Goal: Communication & Community: Answer question/provide support

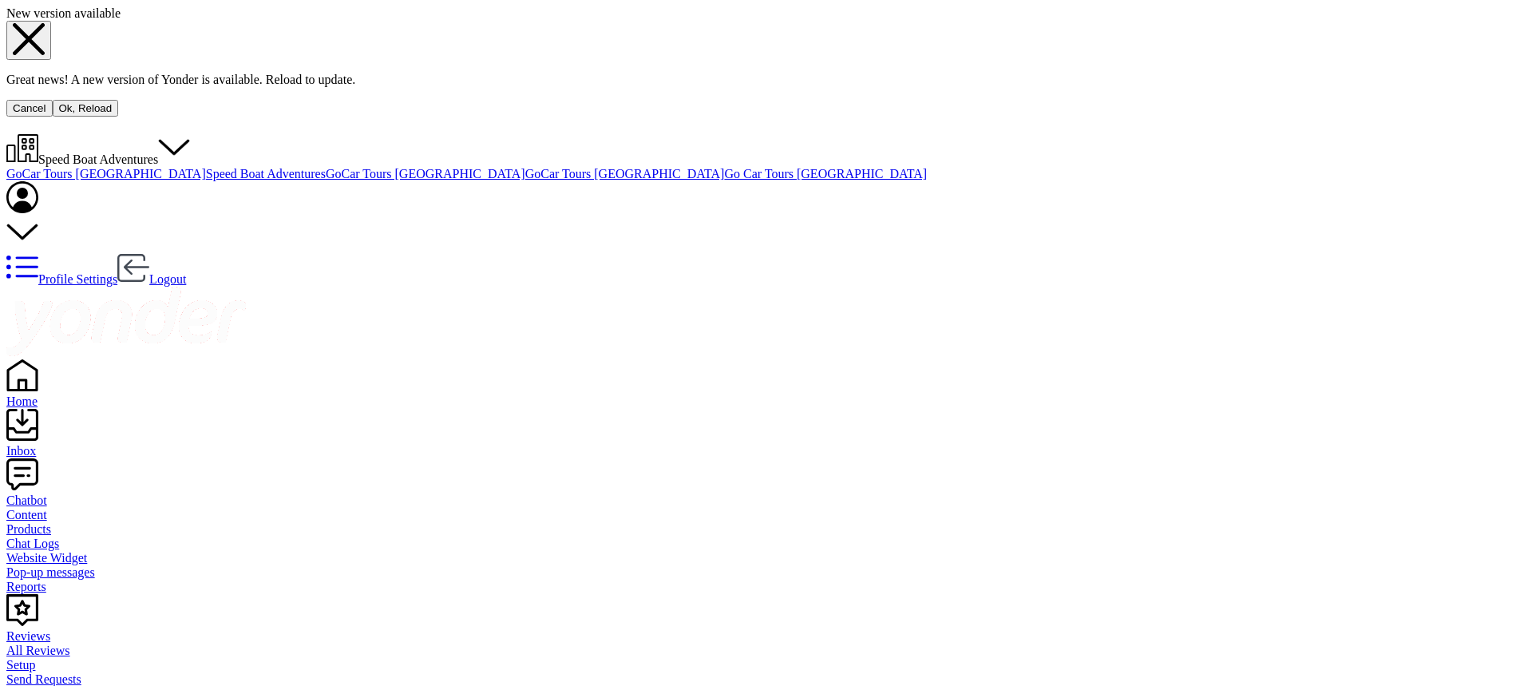
click at [119, 117] on button "Ok, Reload" at bounding box center [86, 108] width 66 height 17
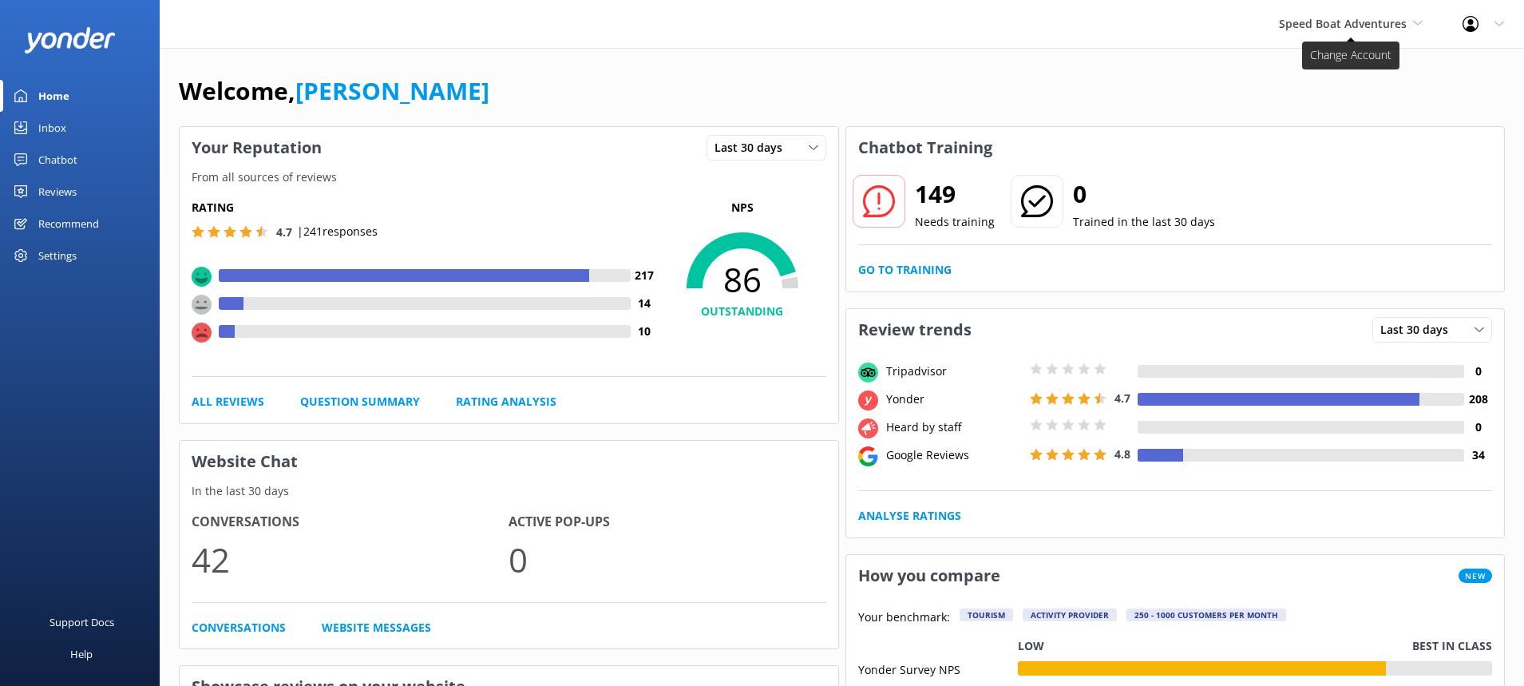
click at [1393, 27] on span "Speed Boat Adventures" at bounding box center [1343, 23] width 128 height 15
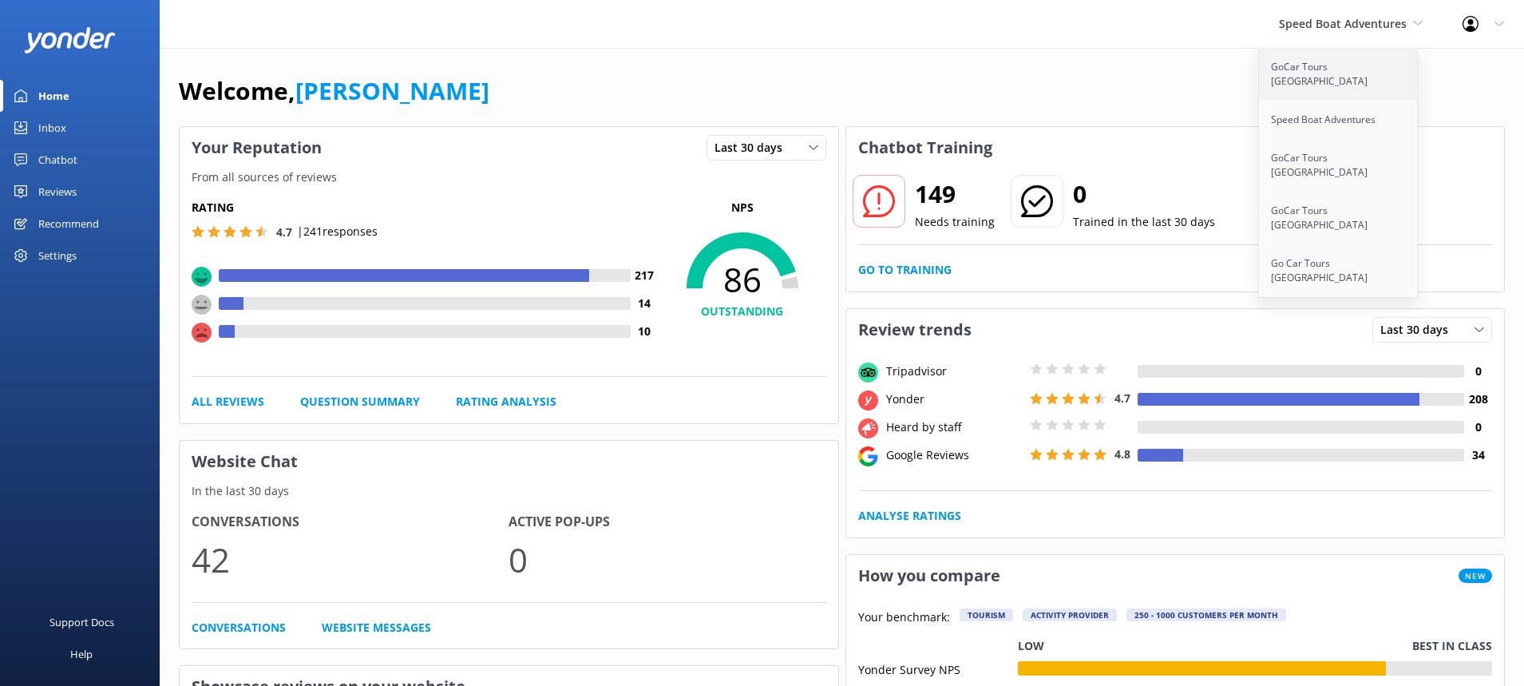
click at [1334, 66] on link "GoCar Tours [GEOGRAPHIC_DATA]" at bounding box center [1339, 74] width 160 height 53
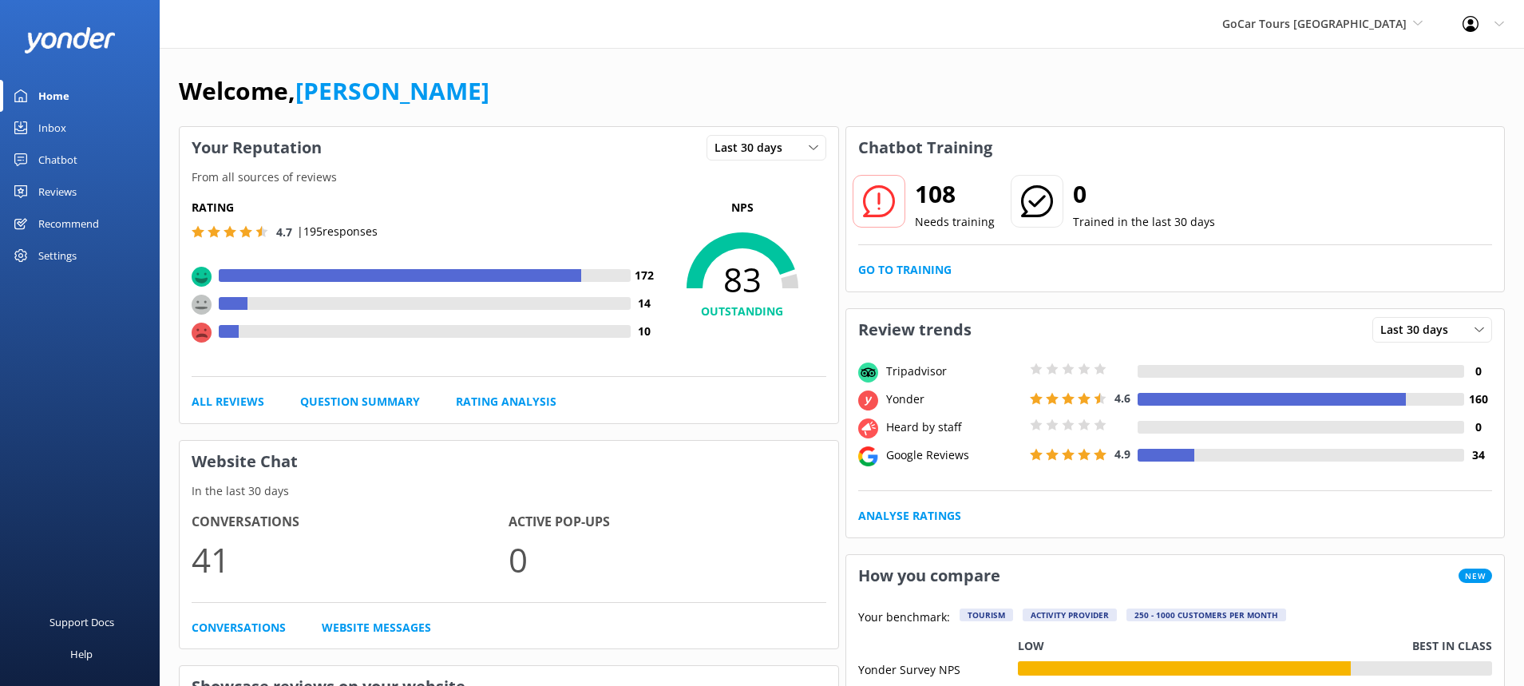
click at [70, 190] on div "Reviews" at bounding box center [57, 192] width 38 height 32
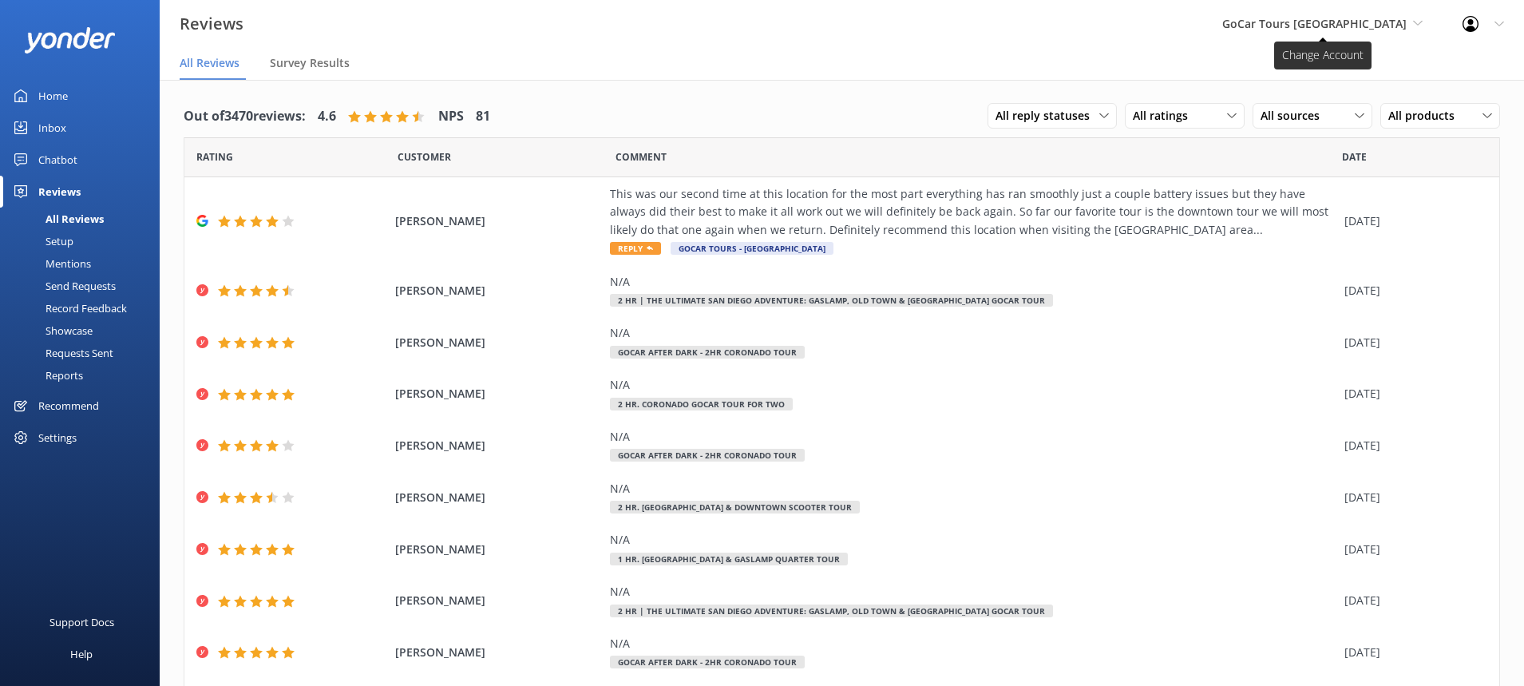
click at [1398, 22] on span "GoCar Tours [GEOGRAPHIC_DATA]" at bounding box center [1314, 23] width 184 height 15
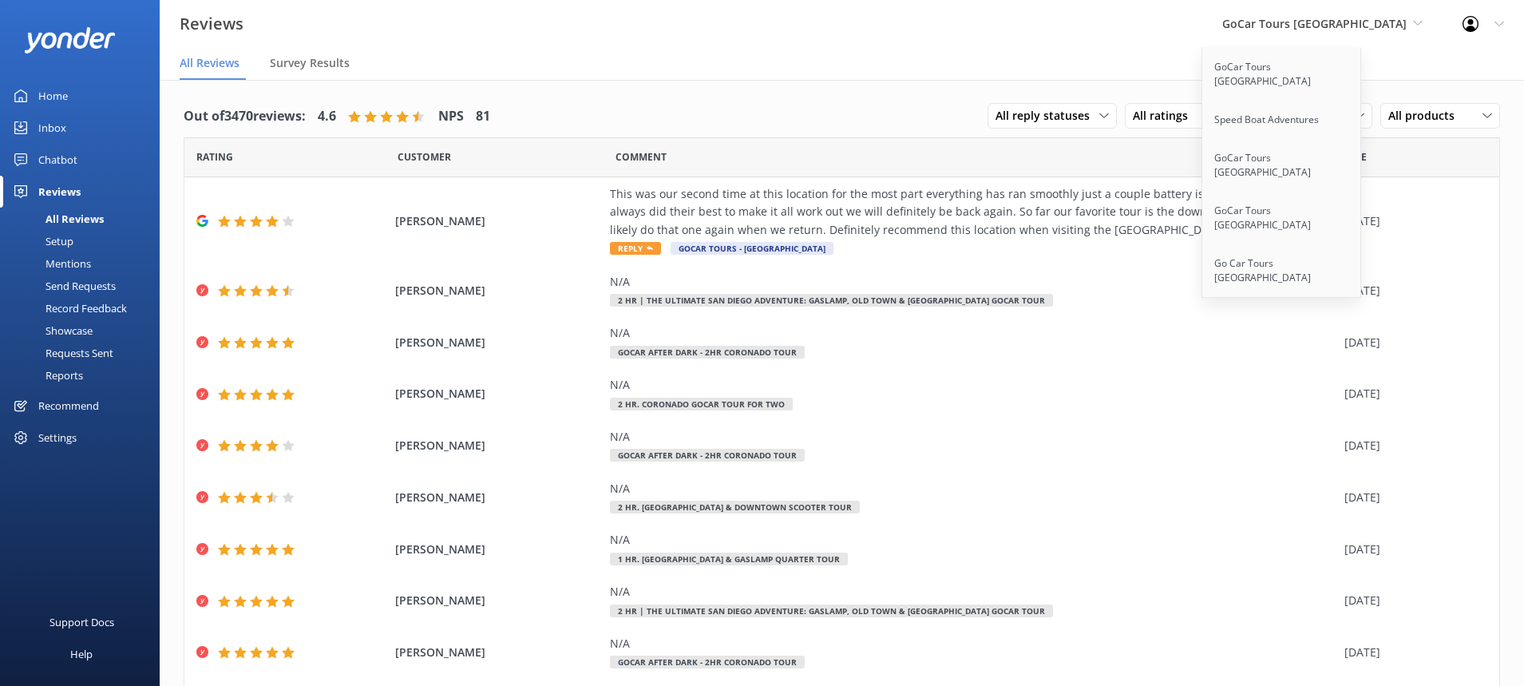
click at [845, 136] on div "Out of 3470 reviews: 4.6 NPS 81 All reply statuses All reply statuses Needs a r…" at bounding box center [842, 117] width 1317 height 42
click at [1343, 192] on link "GoCar Tours [GEOGRAPHIC_DATA]" at bounding box center [1282, 218] width 160 height 53
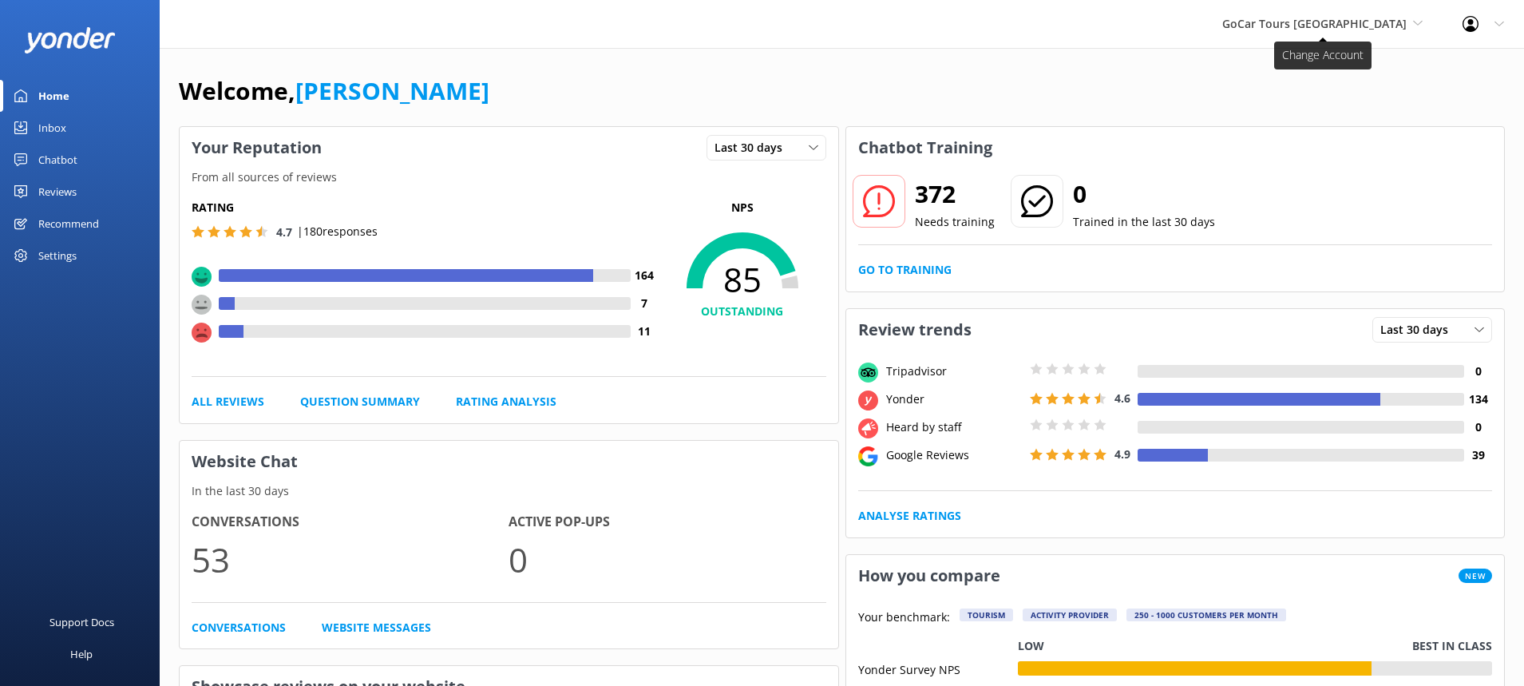
click at [1408, 27] on span "GoCar Tours [GEOGRAPHIC_DATA]" at bounding box center [1322, 24] width 200 height 18
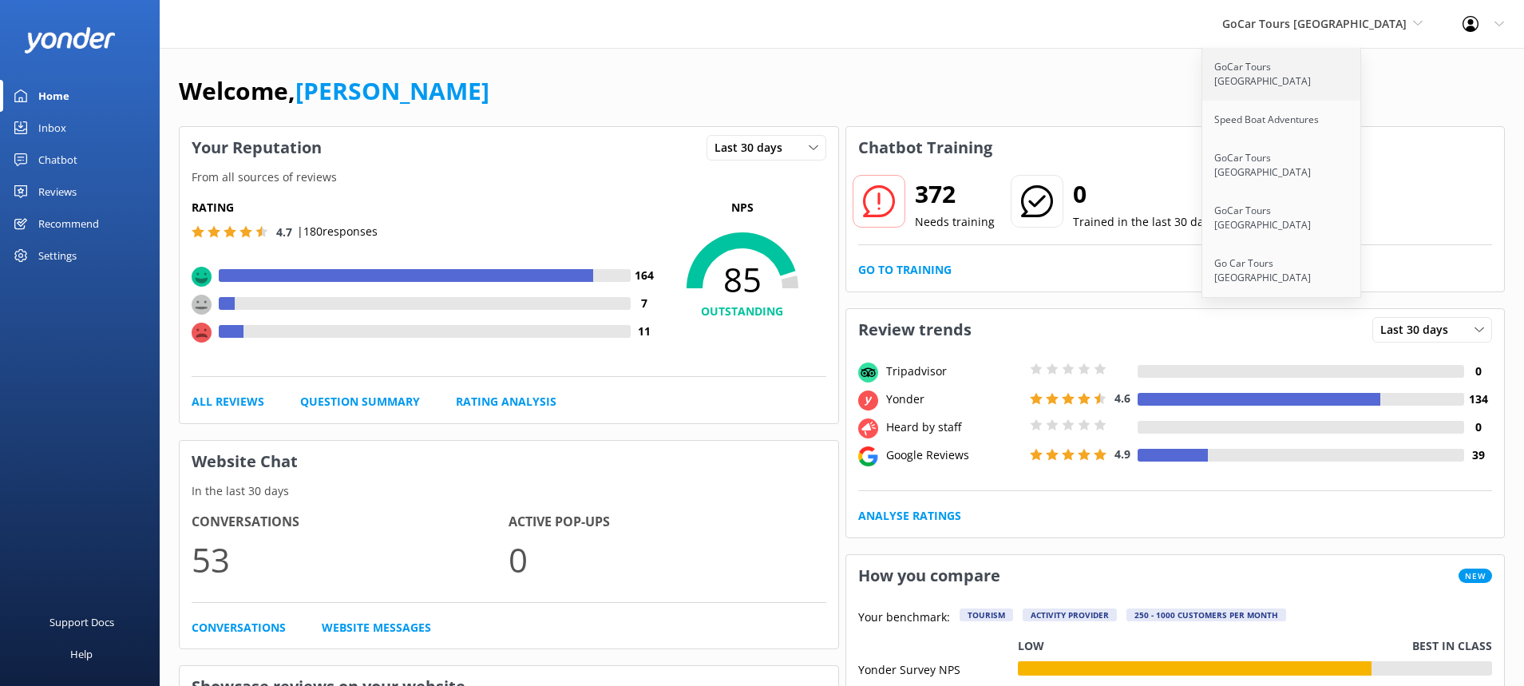
click at [1338, 64] on link "GoCar Tours [GEOGRAPHIC_DATA]" at bounding box center [1282, 74] width 160 height 53
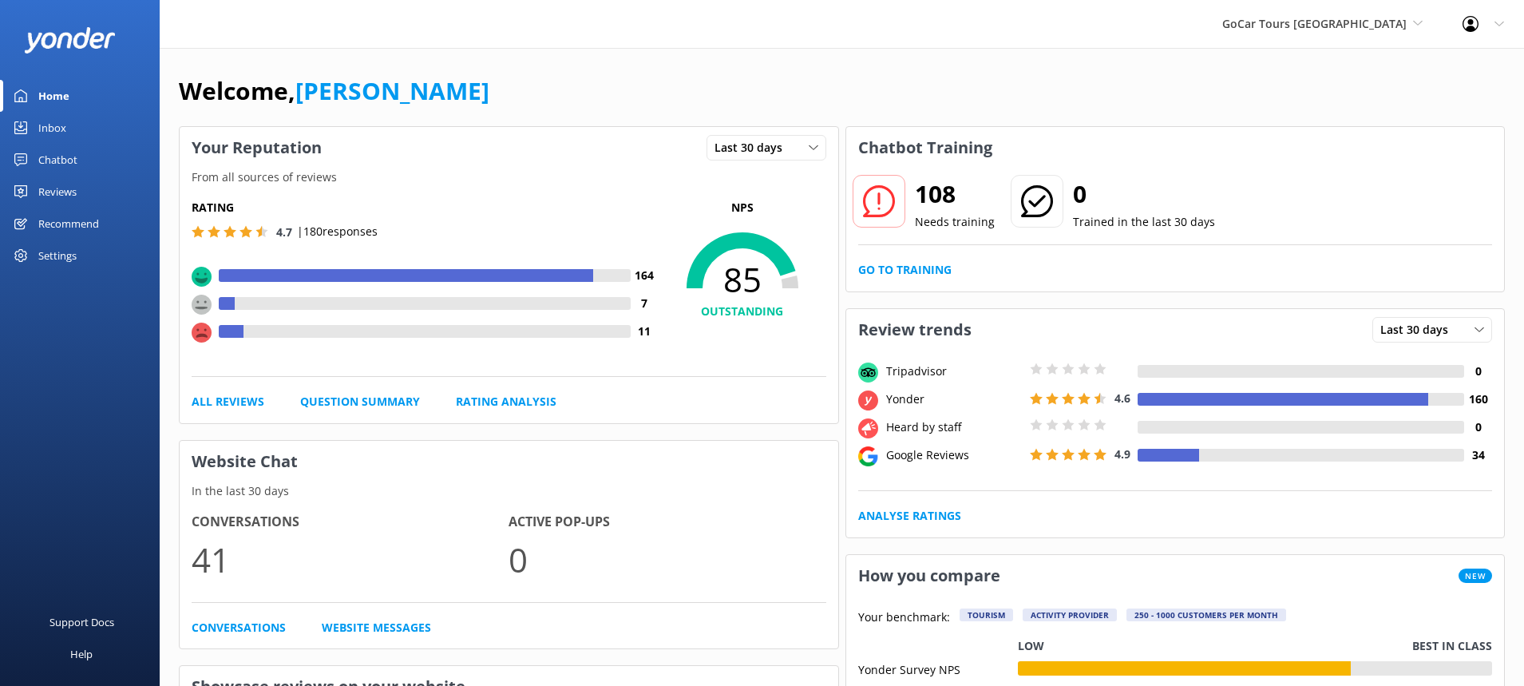
click at [70, 194] on div "Reviews" at bounding box center [57, 192] width 38 height 32
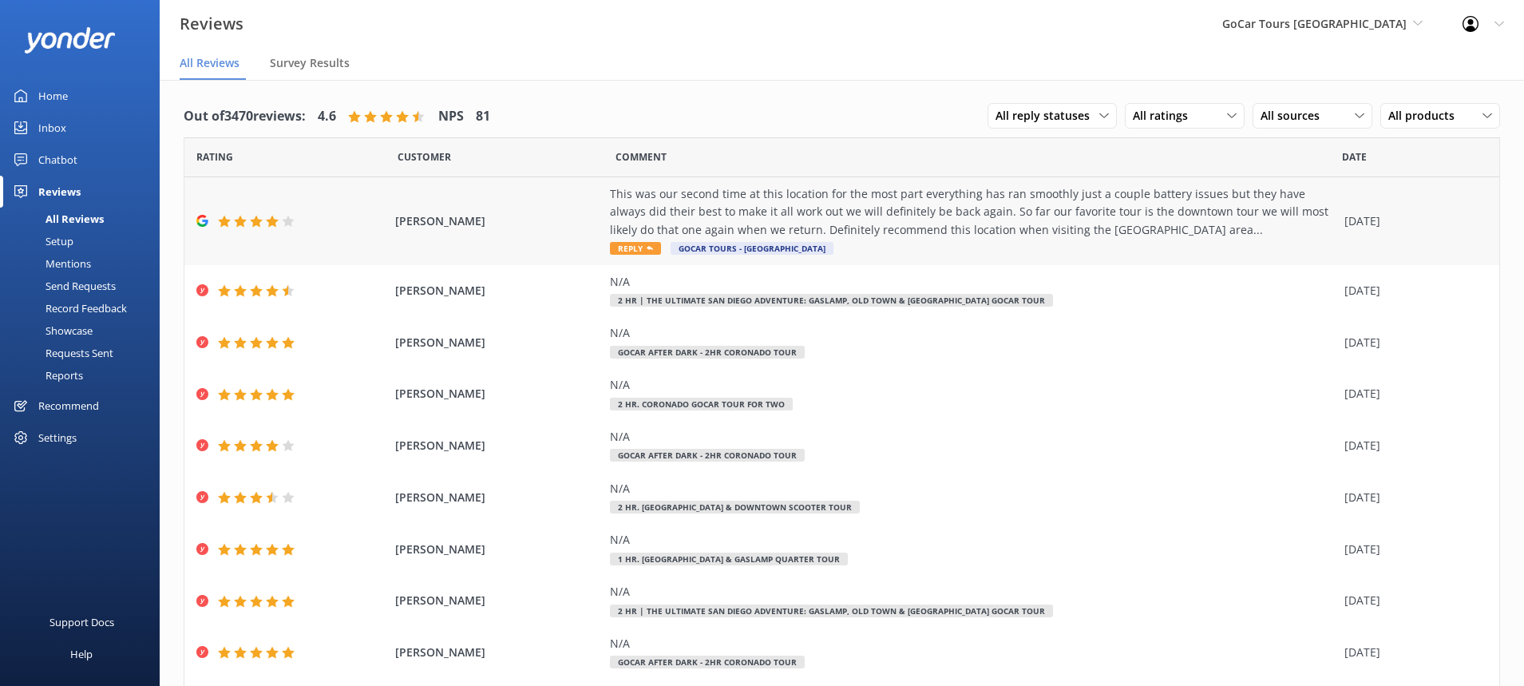
click at [710, 248] on span "GoCar Tours - [GEOGRAPHIC_DATA]" at bounding box center [752, 248] width 163 height 13
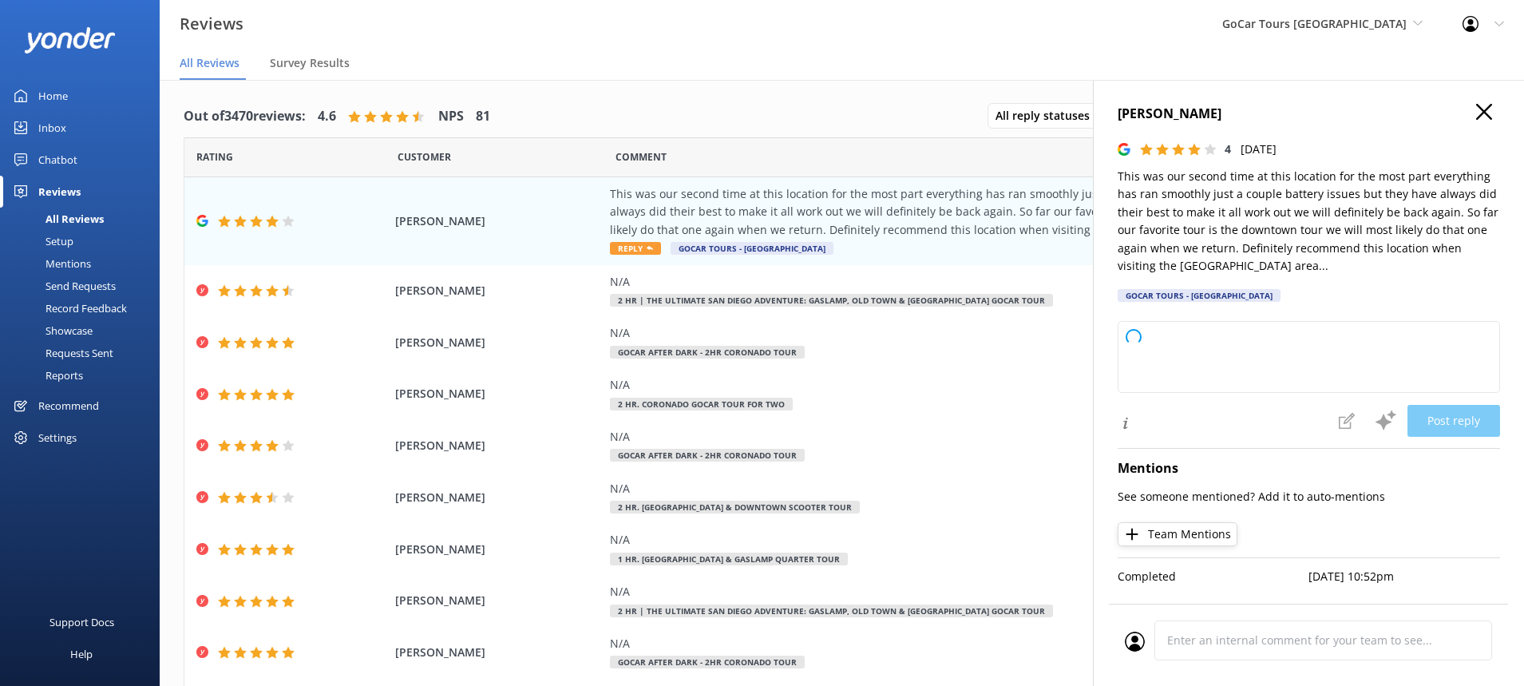
type textarea "Thank you so much for your feedback and for choosing us again! We’re glad to he…"
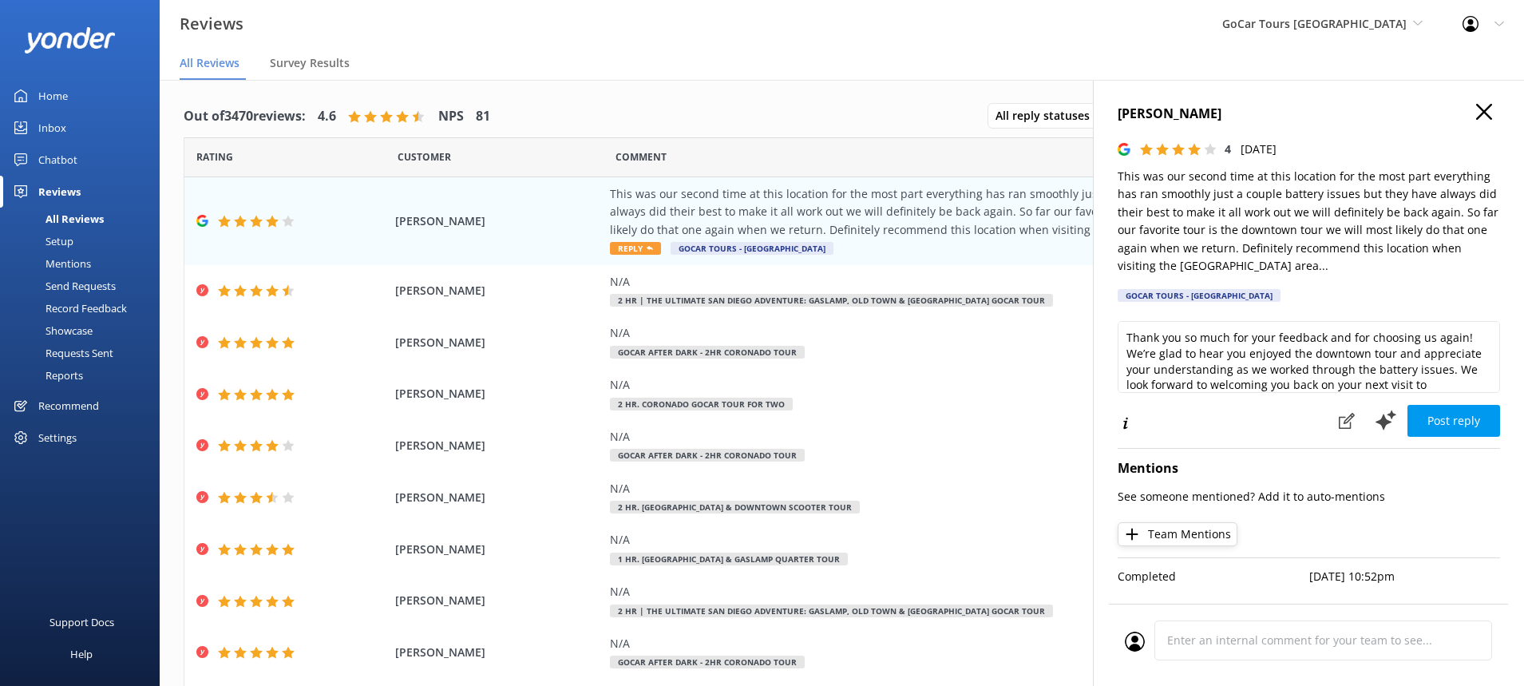
click at [1484, 110] on use "button" at bounding box center [1484, 112] width 16 height 16
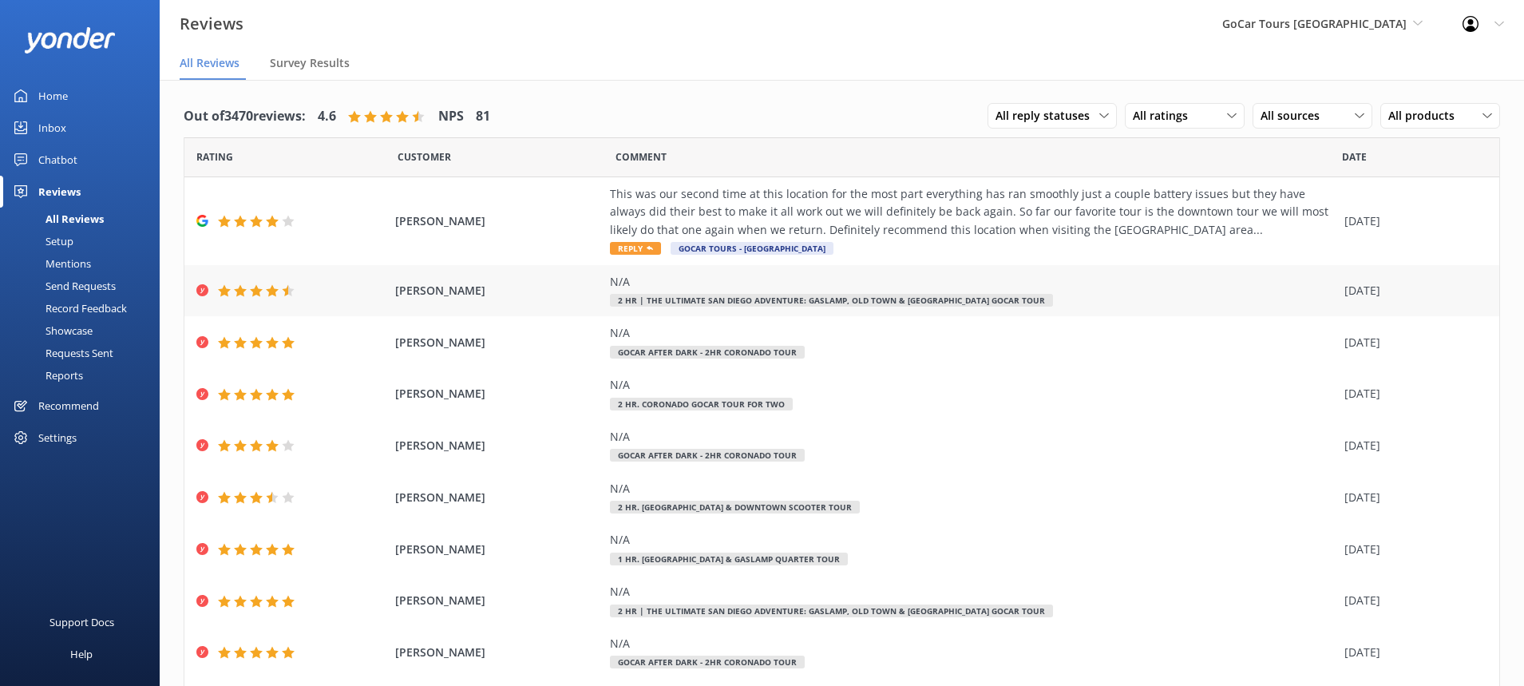
click at [944, 299] on span "2 HR | The Ultimate San Diego Adventure: Gaslamp, Old Town & [GEOGRAPHIC_DATA] …" at bounding box center [831, 300] width 443 height 13
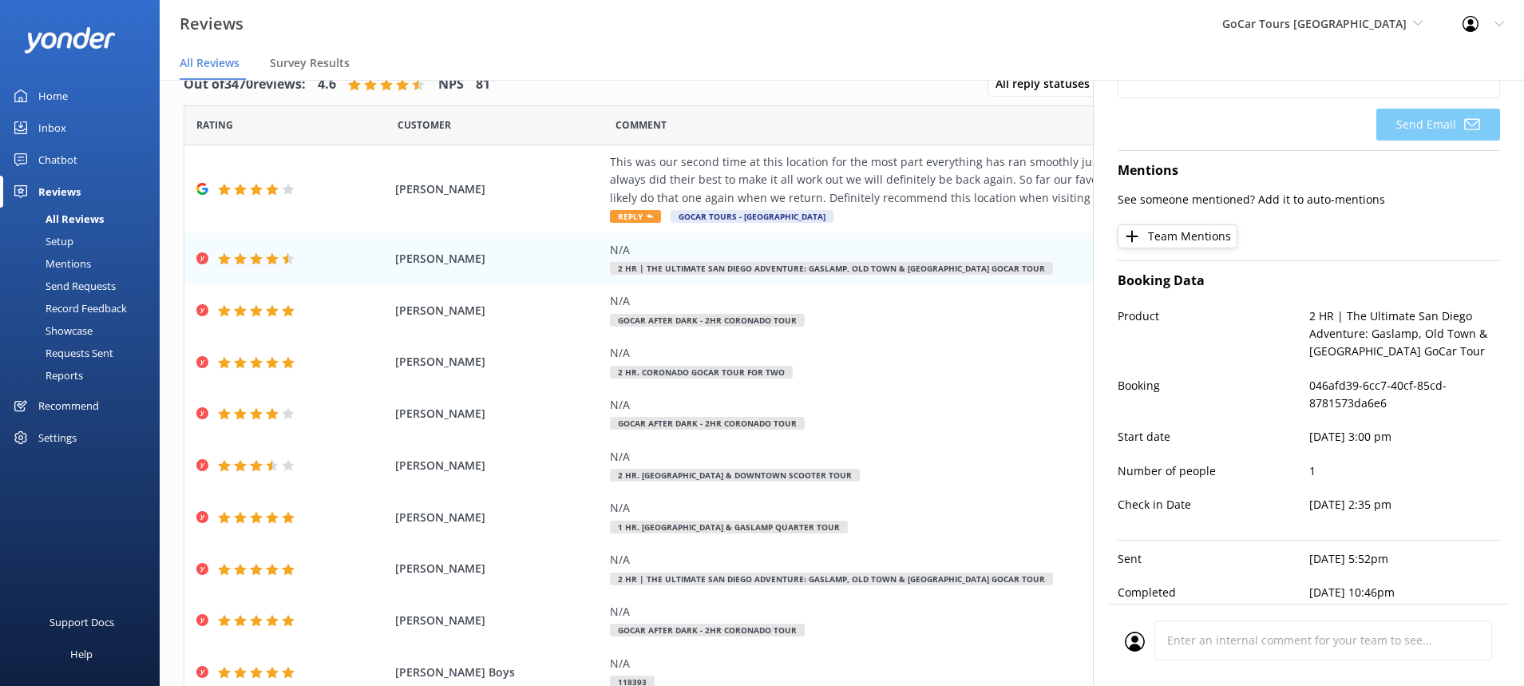
scroll to position [252, 0]
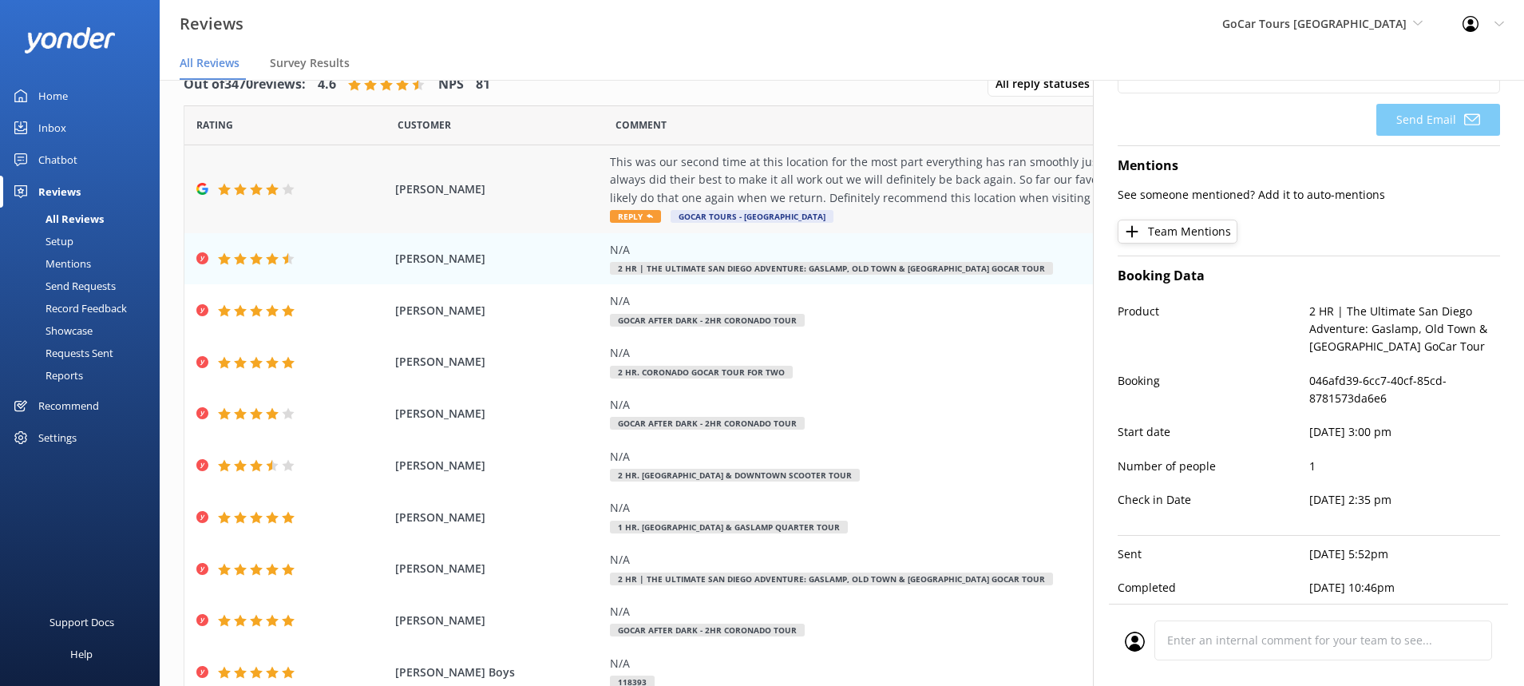
click at [1009, 164] on div "This was our second time at this location for the most part everything has ran …" at bounding box center [973, 179] width 727 height 53
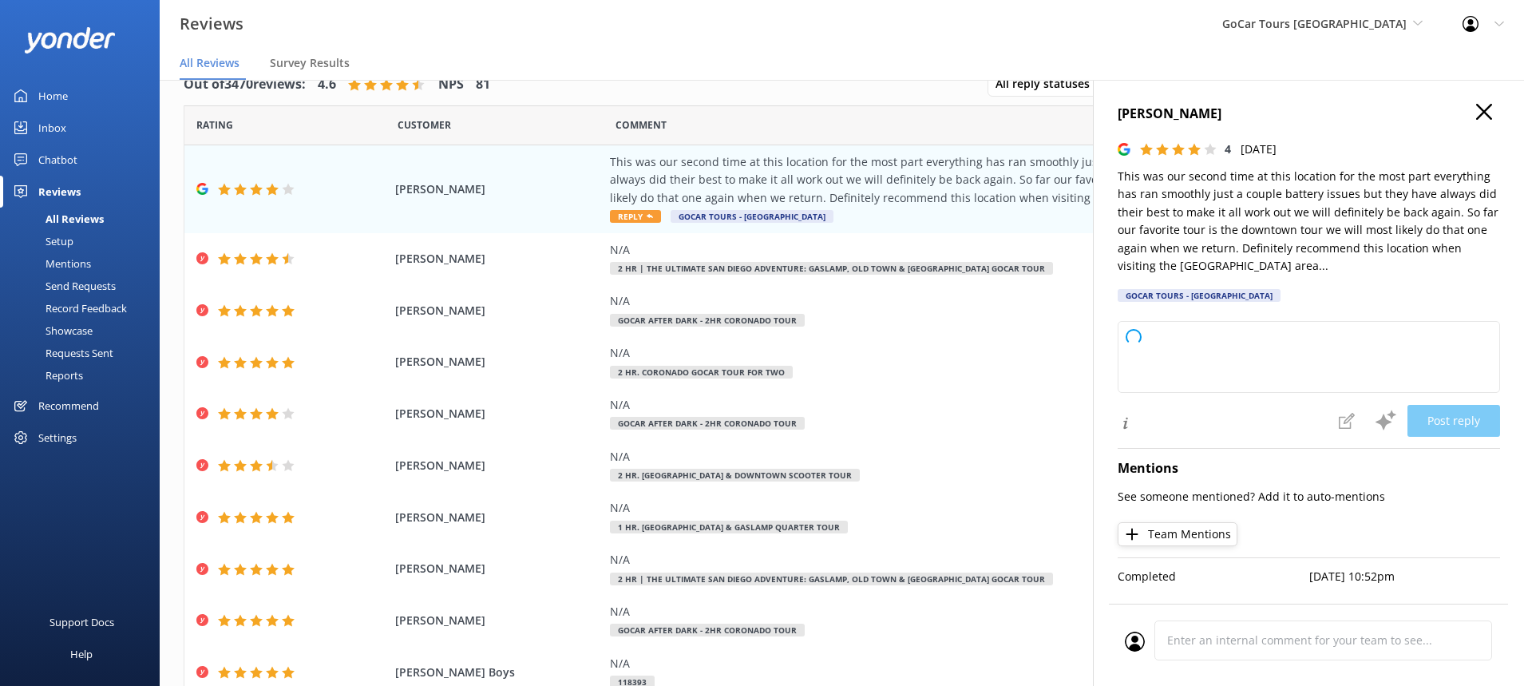
type textarea "Thank you so much for your kind words and for choosing us again! We're glad you…"
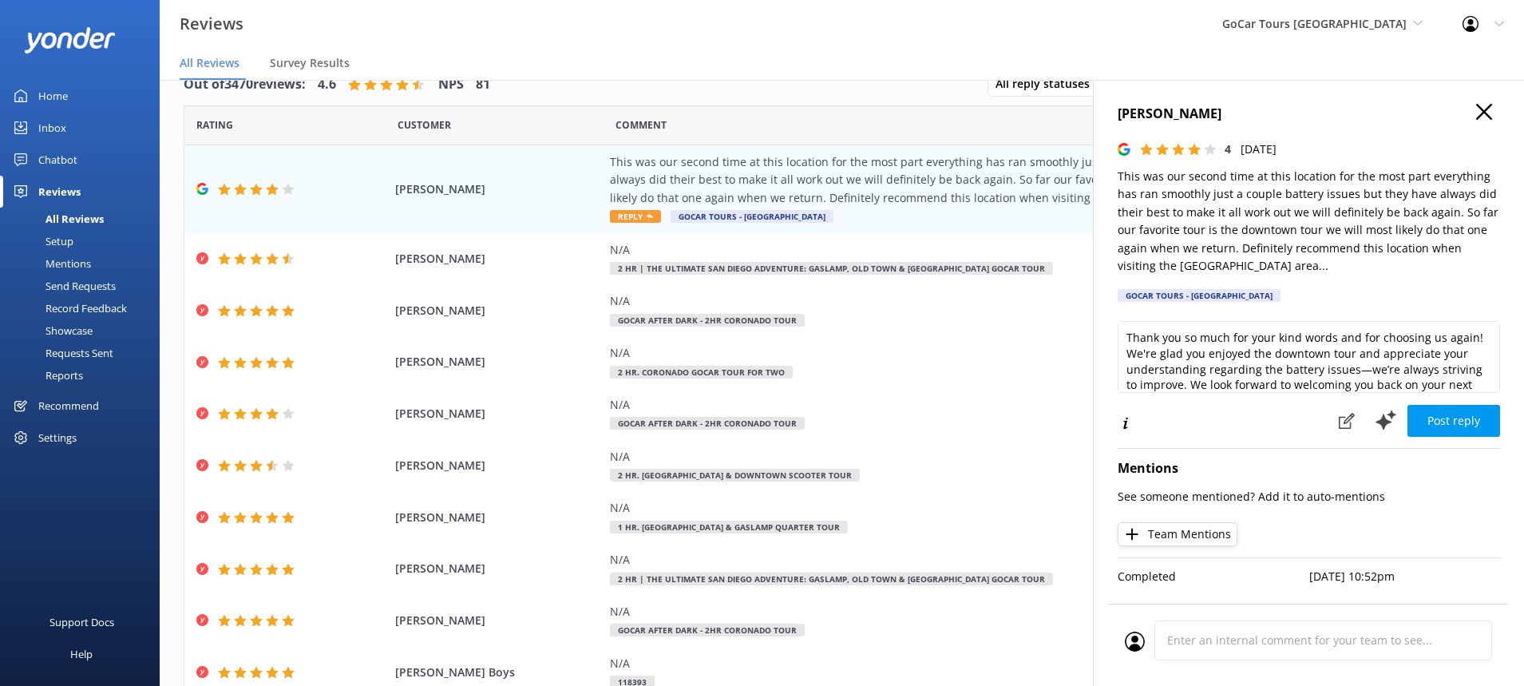
click at [1482, 115] on icon "button" at bounding box center [1484, 112] width 16 height 16
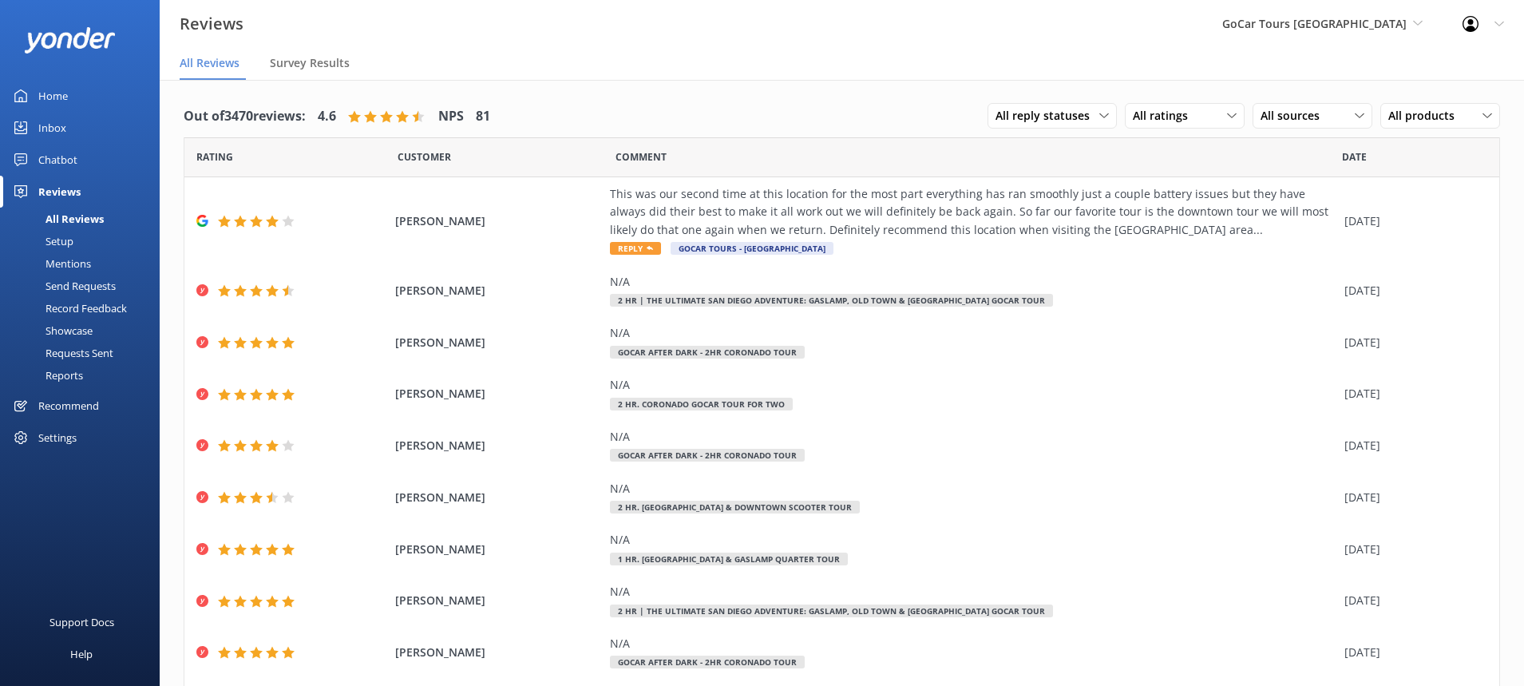
click at [69, 93] on link "Home" at bounding box center [80, 96] width 160 height 32
